Goal: Register for event/course

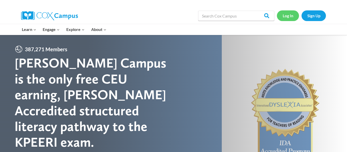
click at [281, 15] on link "Log In" at bounding box center [288, 15] width 22 height 10
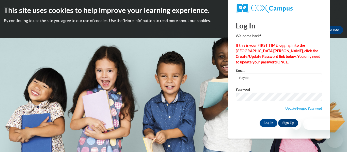
type input "elayton@tcjackets.net"
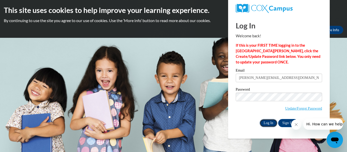
click at [268, 125] on input "Log In" at bounding box center [268, 123] width 18 height 8
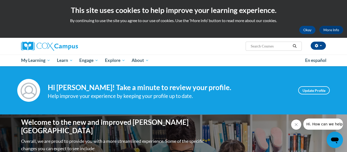
click at [295, 126] on icon "Close message from company" at bounding box center [296, 125] width 4 height 4
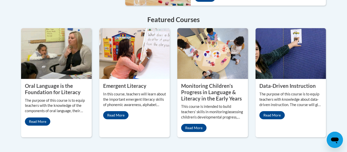
scroll to position [455, 0]
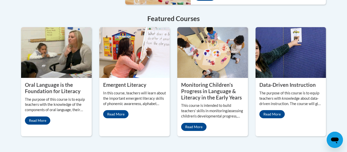
click at [121, 65] on img at bounding box center [134, 52] width 71 height 51
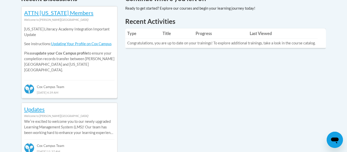
scroll to position [0, 0]
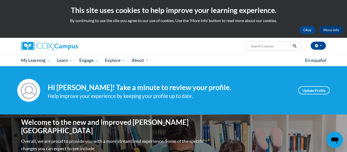
click at [254, 47] on input "Search..." at bounding box center [270, 46] width 41 height 6
type input "reading fluency"
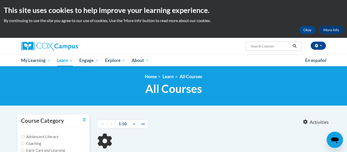
type input "reading fluency"
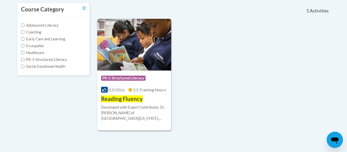
scroll to position [111, 0]
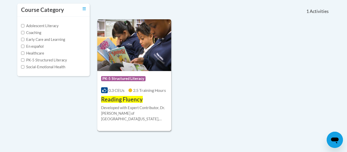
click at [118, 101] on span "Reading Fluency" at bounding box center [122, 99] width 42 height 7
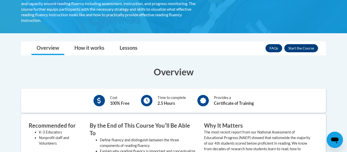
scroll to position [117, 0]
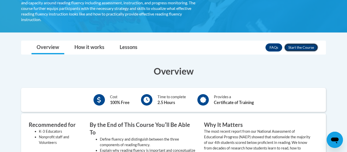
click at [291, 45] on button "Enroll" at bounding box center [301, 47] width 34 height 8
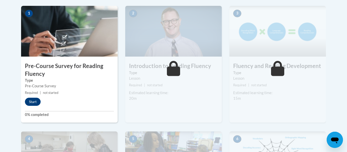
scroll to position [166, 0]
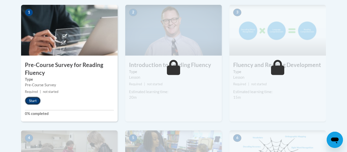
click at [27, 99] on button "Start" at bounding box center [33, 101] width 16 height 8
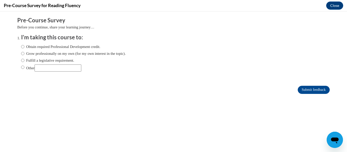
scroll to position [0, 0]
click at [47, 47] on label "Obtain required Professional Development credit." at bounding box center [60, 47] width 79 height 6
click at [24, 47] on input "Obtain required Professional Development credit." at bounding box center [22, 47] width 3 height 6
radio input "true"
click at [316, 91] on input "Submit feedback" at bounding box center [313, 90] width 32 height 8
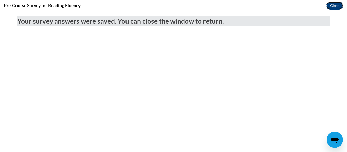
click at [337, 5] on button "Close" at bounding box center [334, 6] width 17 height 8
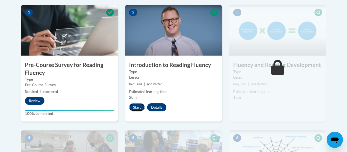
click at [131, 110] on button "Start" at bounding box center [137, 107] width 16 height 8
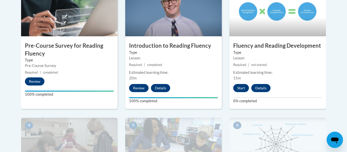
scroll to position [185, 0]
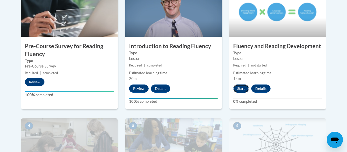
click at [248, 91] on button "Start" at bounding box center [241, 89] width 16 height 8
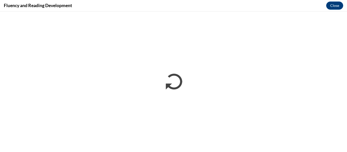
scroll to position [0, 0]
